Goal: Find specific page/section: Find specific page/section

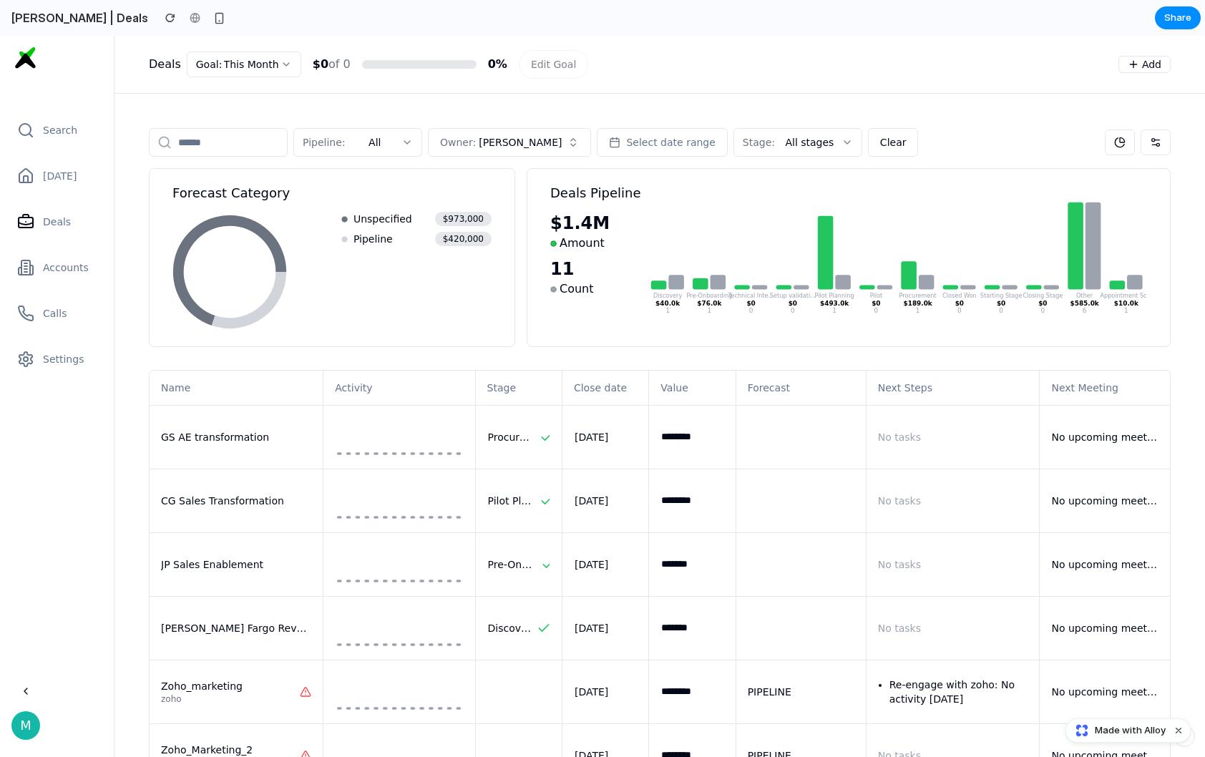
click at [404, 413] on td at bounding box center [399, 437] width 152 height 64
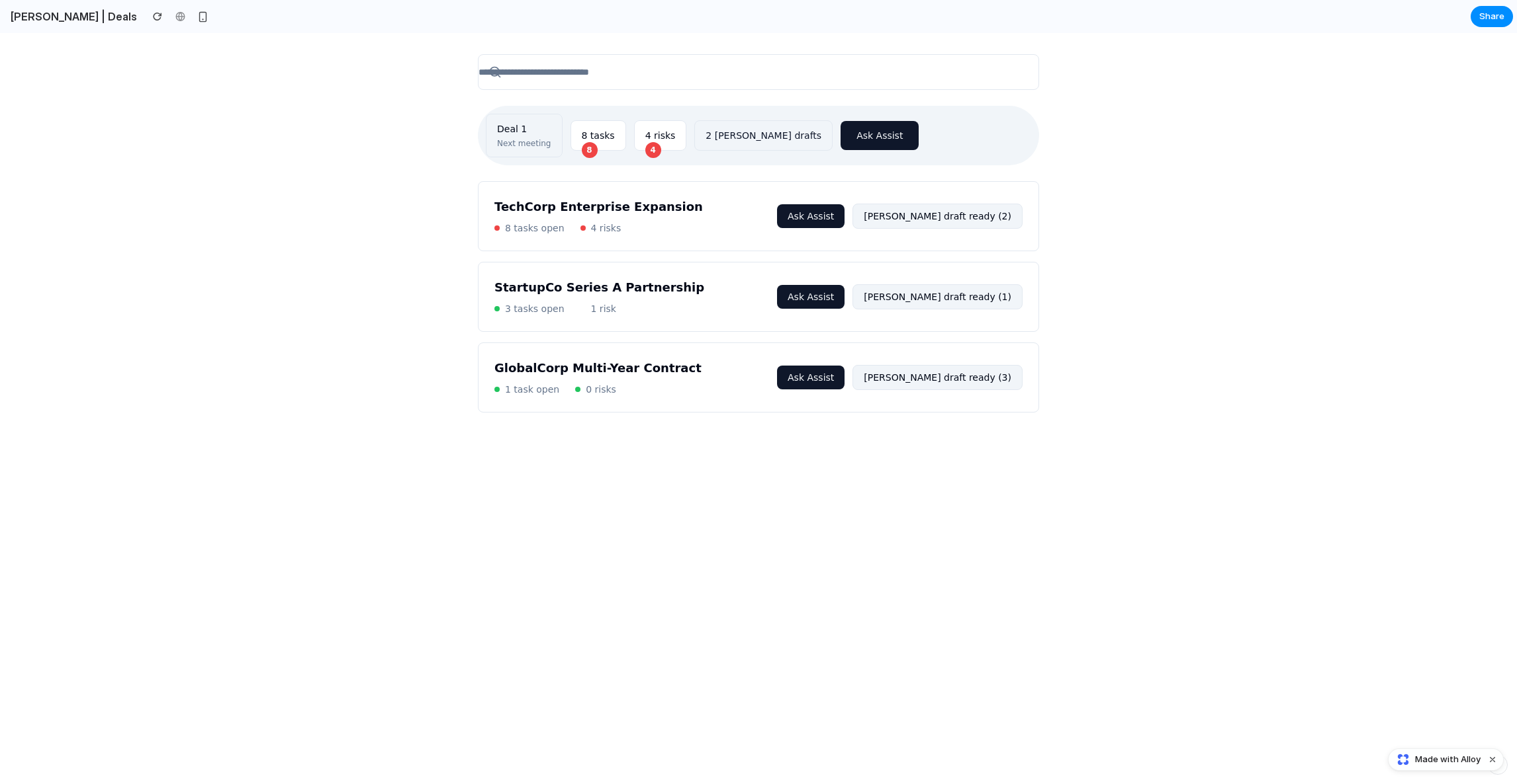
click at [513, 126] on div "Deal 1" at bounding box center [524, 129] width 55 height 13
click at [583, 131] on div "8 tasks" at bounding box center [598, 136] width 33 height 13
click at [660, 134] on div "4 risks" at bounding box center [660, 136] width 31 height 13
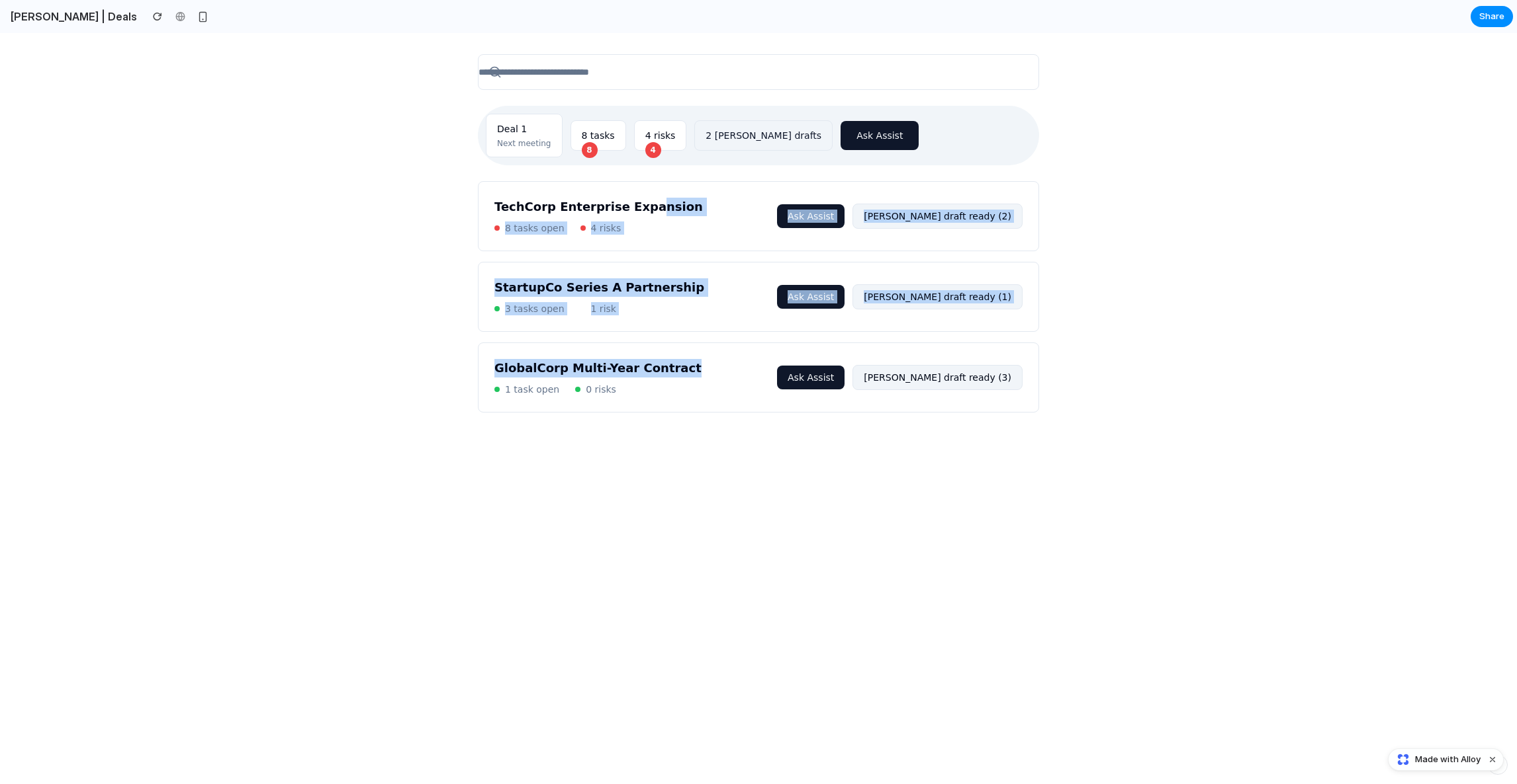
drag, startPoint x: 645, startPoint y: 212, endPoint x: 670, endPoint y: 368, distance: 158.0
click at [670, 368] on div "TechCorp Enterprise Expansion 8 tasks open 4 risks Ask Assist Aida draft ready …" at bounding box center [758, 297] width 561 height 231
click at [670, 368] on h3 "GlobalCorp Multi-Year Contract" at bounding box center [635, 368] width 282 height 18
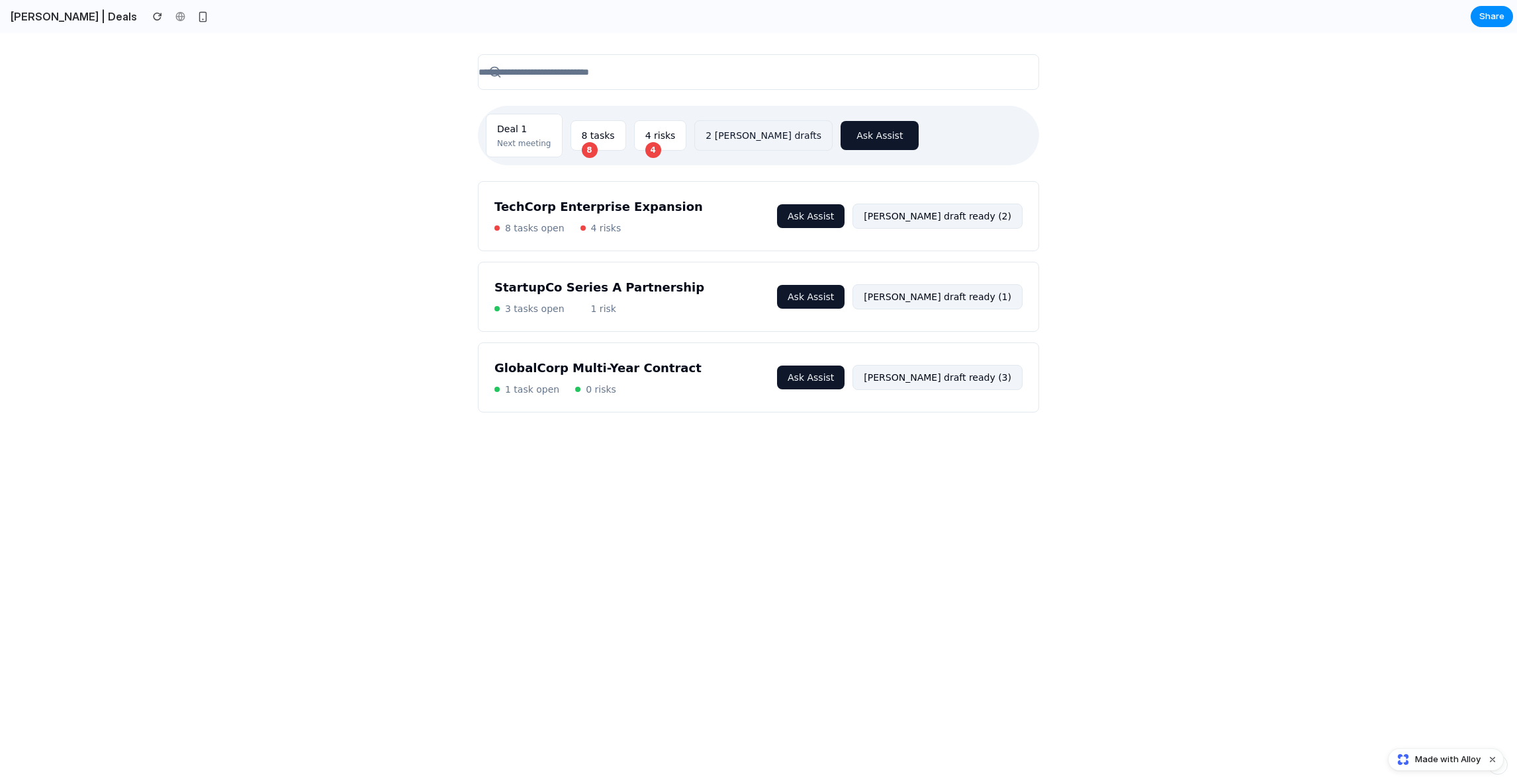
click at [495, 70] on icon at bounding box center [495, 72] width 13 height 13
click at [437, 73] on div "Deal 1 Next meeting 8 tasks 8 4 risks 4 2 AIDA drafts Ask Assist TechCorp Enter…" at bounding box center [758, 409] width 1517 height 752
